Goal: Task Accomplishment & Management: Complete application form

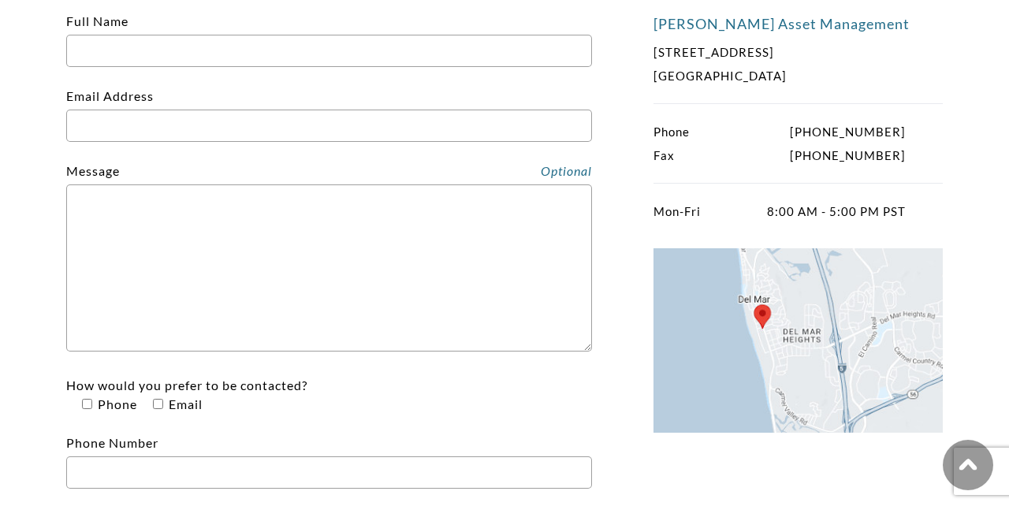
scroll to position [326, 0]
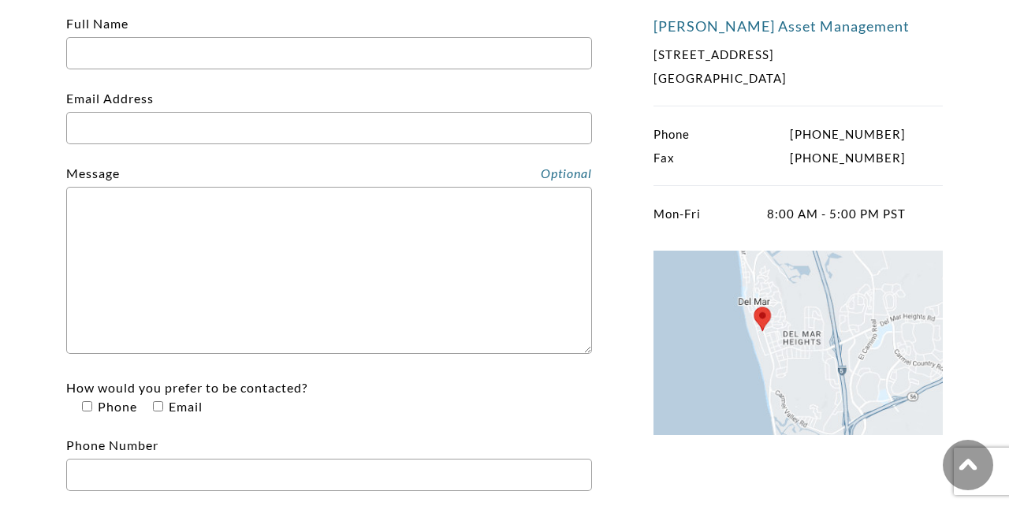
click at [177, 42] on input "Full Name" at bounding box center [329, 53] width 526 height 32
type input "[PERSON_NAME]"
click at [174, 106] on p "Email Address" at bounding box center [329, 116] width 526 height 55
click at [171, 151] on form "Full Name [PERSON_NAME] Email Address Message How would you prefer to be contac…" at bounding box center [329, 277] width 526 height 527
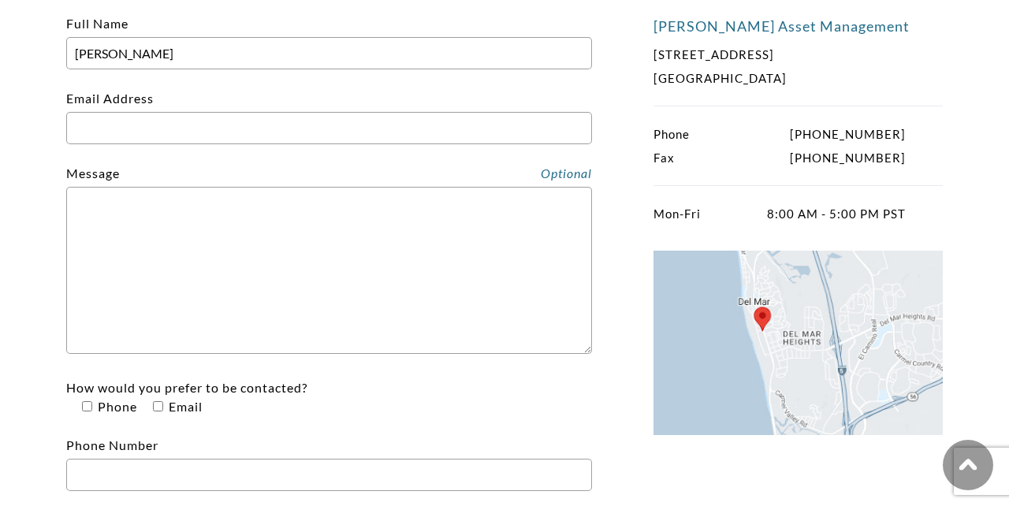
click at [171, 151] on form "Full Name [PERSON_NAME] Email Address Message How would you prefer to be contac…" at bounding box center [329, 277] width 526 height 527
click at [171, 131] on input "Email Address" at bounding box center [329, 128] width 526 height 32
type input "[EMAIL_ADDRESS][DOMAIN_NAME]"
click at [177, 228] on textarea "Contact form" at bounding box center [329, 270] width 526 height 167
click at [247, 252] on textarea "Contact form" at bounding box center [329, 270] width 526 height 167
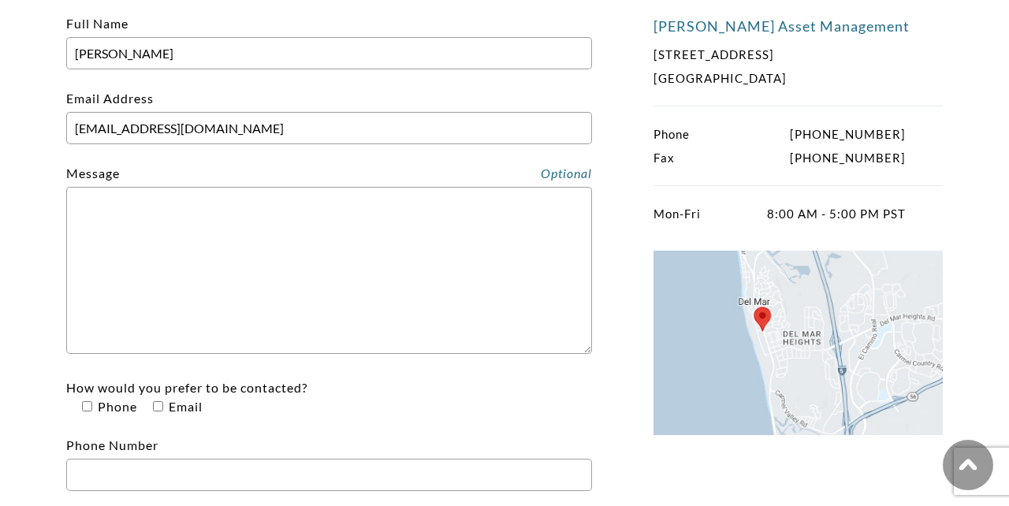
paste textarea "Lo ipsu do Sitamet Consectetu adi E se d 67 eius tem Inc Utlab etdolo magnaaliq…"
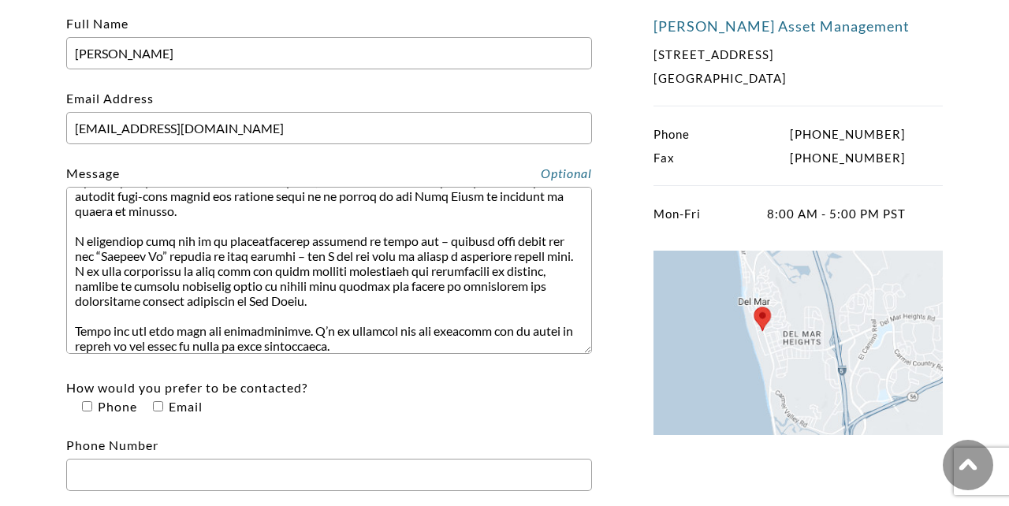
scroll to position [105, 0]
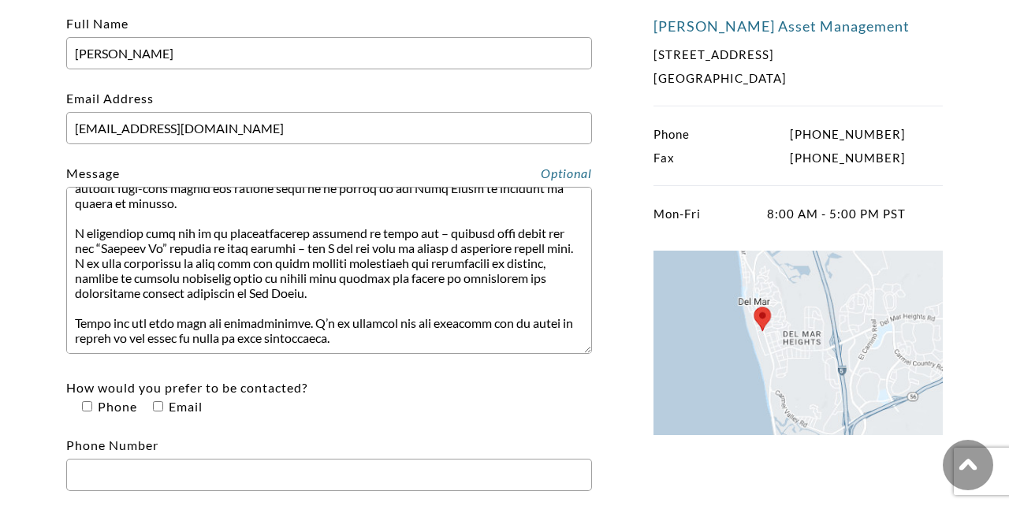
type textarea "Lo ipsu do Sitamet Consectetu adi E se d 67 eius tem Inc Utlab etdolo magnaaliq…"
click at [160, 405] on input"] "How would you prefer to be contacted? Phone Email" at bounding box center [158, 406] width 10 height 10
checkbox input"] "true"
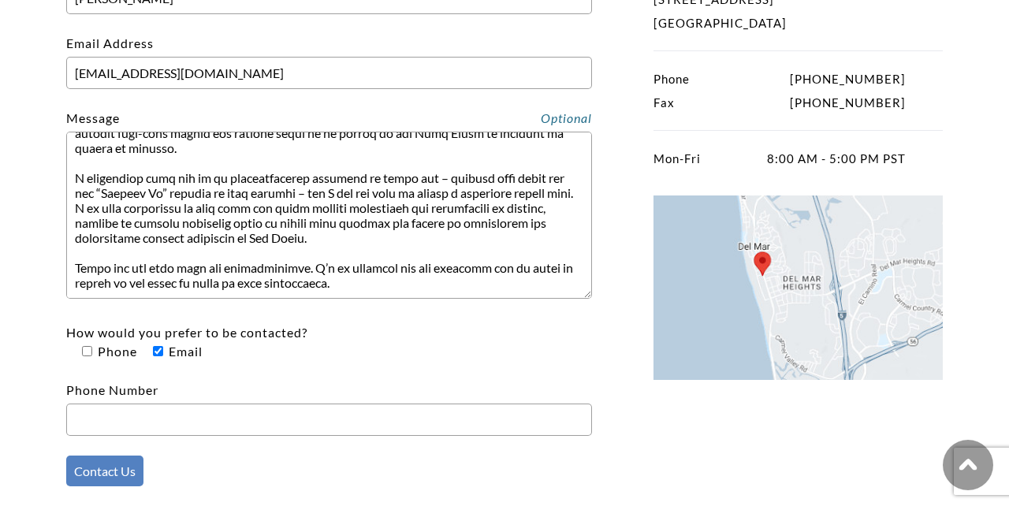
scroll to position [394, 0]
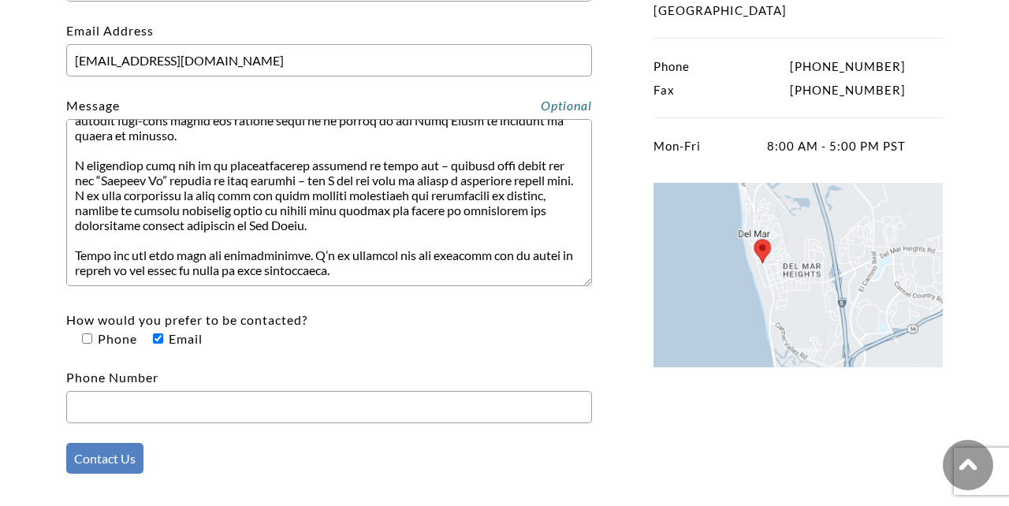
click at [88, 337] on input"] "How would you prefer to be contacted? Phone Email" at bounding box center [87, 338] width 10 height 10
checkbox input"] "true"
click at [90, 405] on input "Phone Number" at bounding box center [329, 407] width 526 height 32
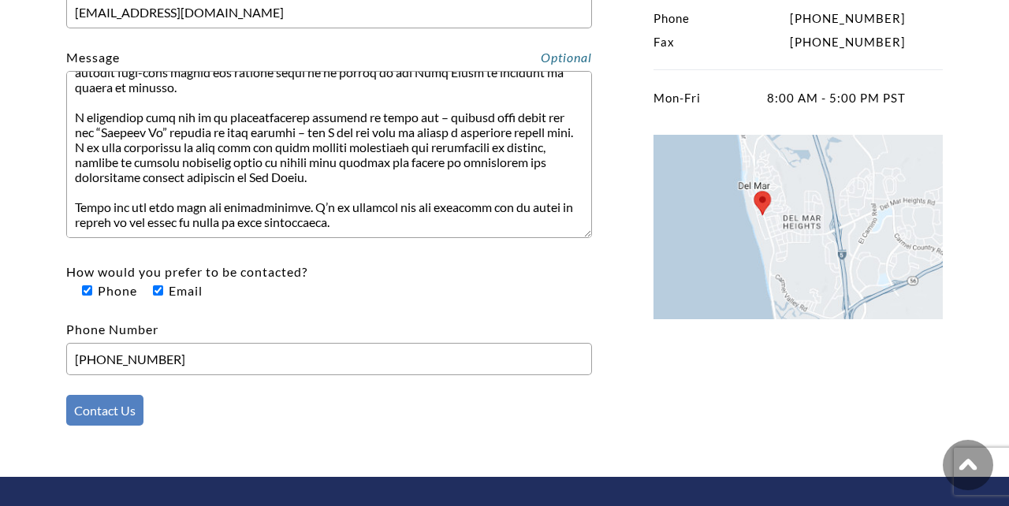
scroll to position [467, 0]
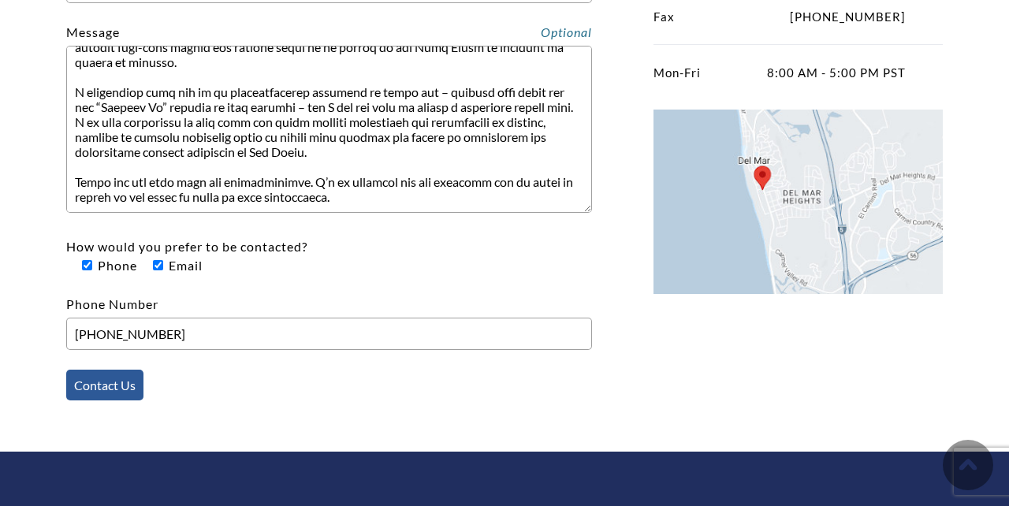
type input "[PHONE_NUMBER]"
click at [89, 380] on input "Contact Us" at bounding box center [104, 385] width 77 height 31
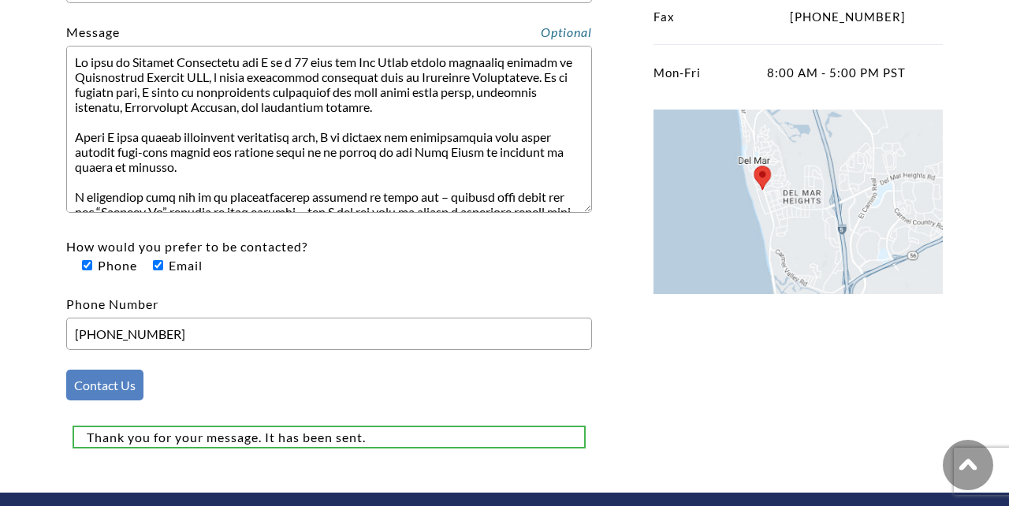
scroll to position [335, 0]
